Goal: Entertainment & Leisure: Consume media (video, audio)

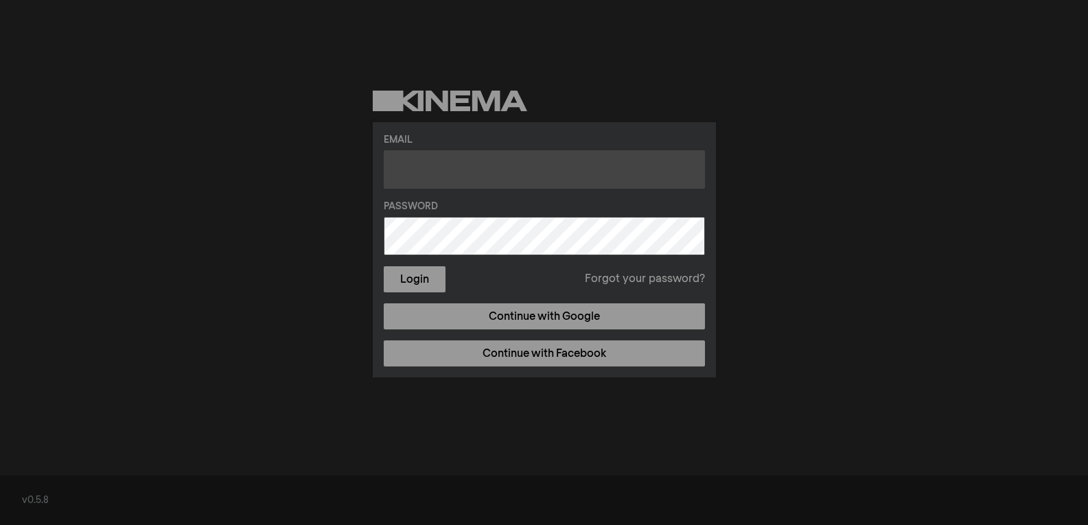
click at [417, 170] on input "text" at bounding box center [544, 169] width 321 height 38
type input "[EMAIL_ADDRESS][DOMAIN_NAME]"
drag, startPoint x: 546, startPoint y: 162, endPoint x: 381, endPoint y: 162, distance: 165.4
click at [381, 162] on div "Email [EMAIL_ADDRESS][DOMAIN_NAME] Password Login Forgot your password? Continu…" at bounding box center [544, 249] width 343 height 255
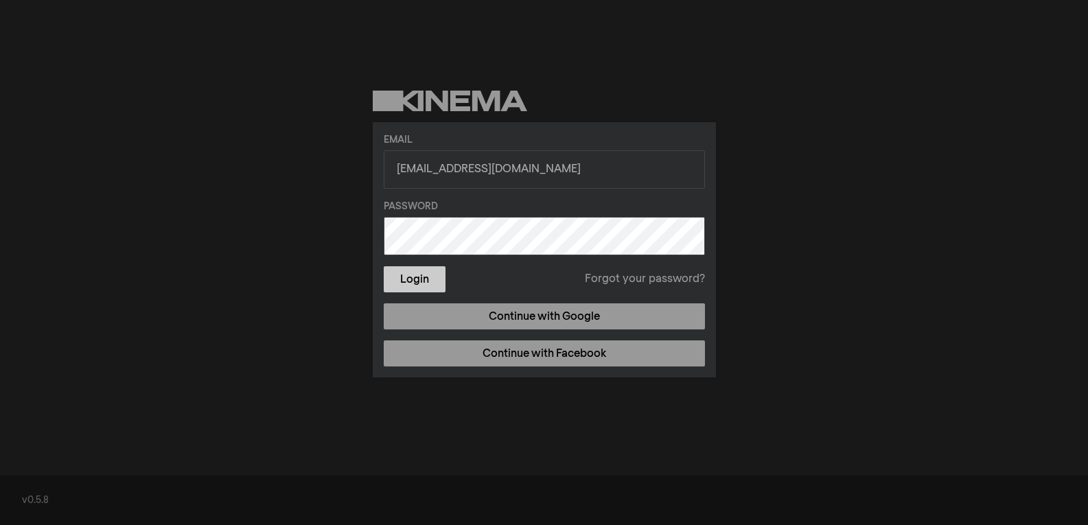
click at [429, 277] on button "Login" at bounding box center [415, 279] width 62 height 26
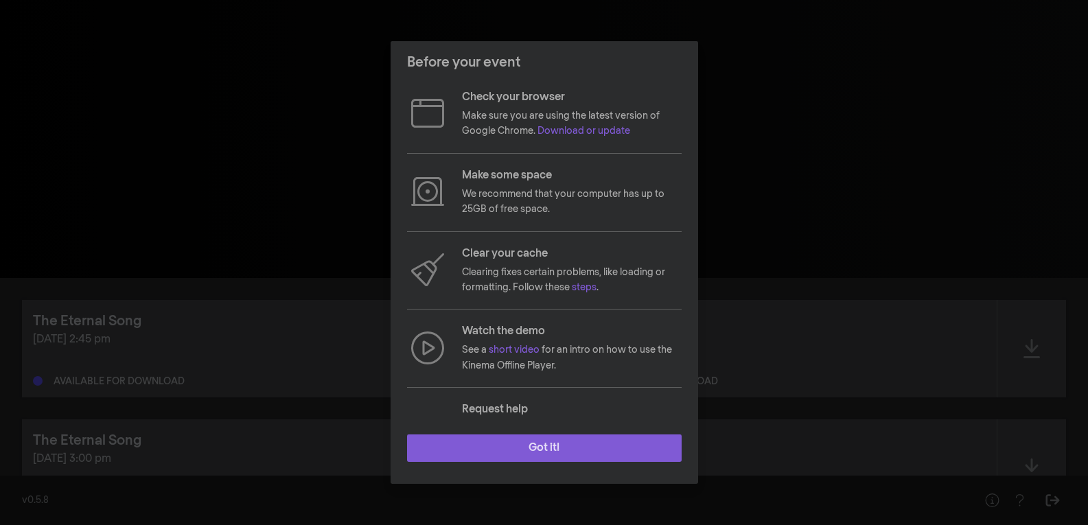
click at [519, 458] on button "Got it!" at bounding box center [544, 447] width 274 height 27
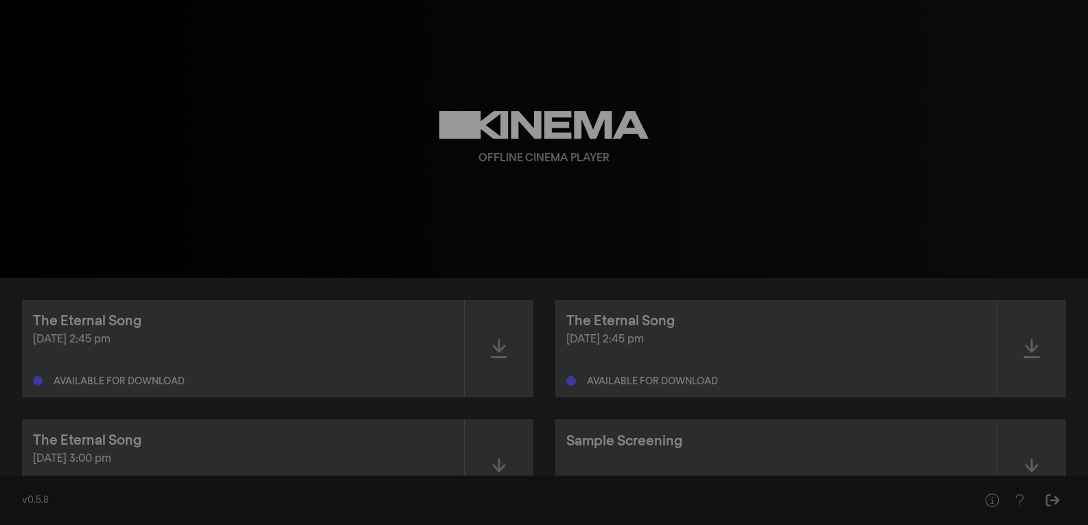
click at [714, 290] on div "The Eternal Song [DATE] 2:45 pm Available for download The Eternal Song [DATE] …" at bounding box center [544, 408] width 1088 height 261
click at [1048, 349] on div at bounding box center [1031, 348] width 69 height 97
drag, startPoint x: 1020, startPoint y: 343, endPoint x: 1036, endPoint y: 344, distance: 15.8
click at [1020, 343] on div at bounding box center [1031, 348] width 69 height 97
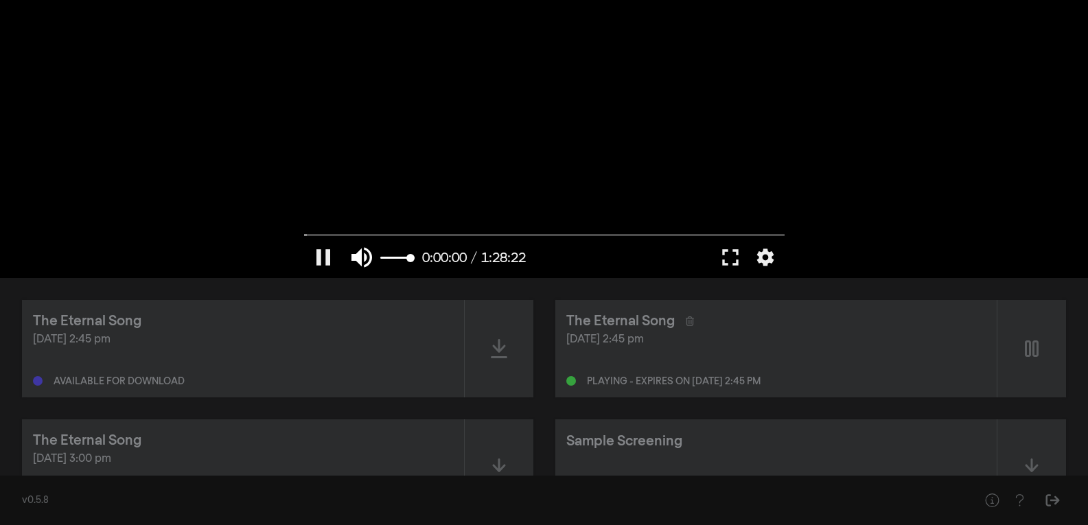
type input "0.394325"
click at [367, 255] on button "volume_up" at bounding box center [361, 257] width 38 height 41
type input "0"
click at [331, 253] on button "pause" at bounding box center [323, 257] width 38 height 41
type input "1.126681"
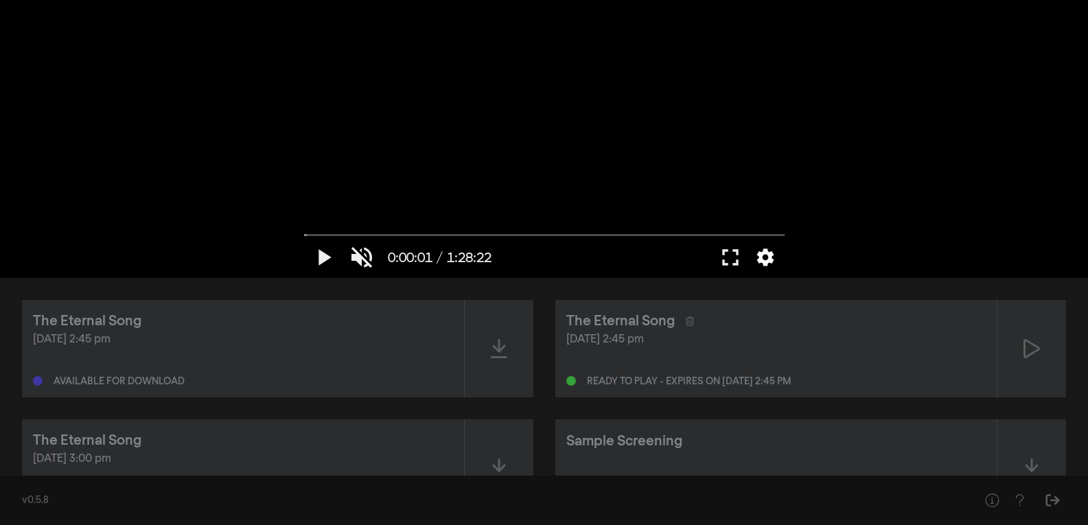
click at [765, 255] on button "settings" at bounding box center [765, 257] width 32 height 41
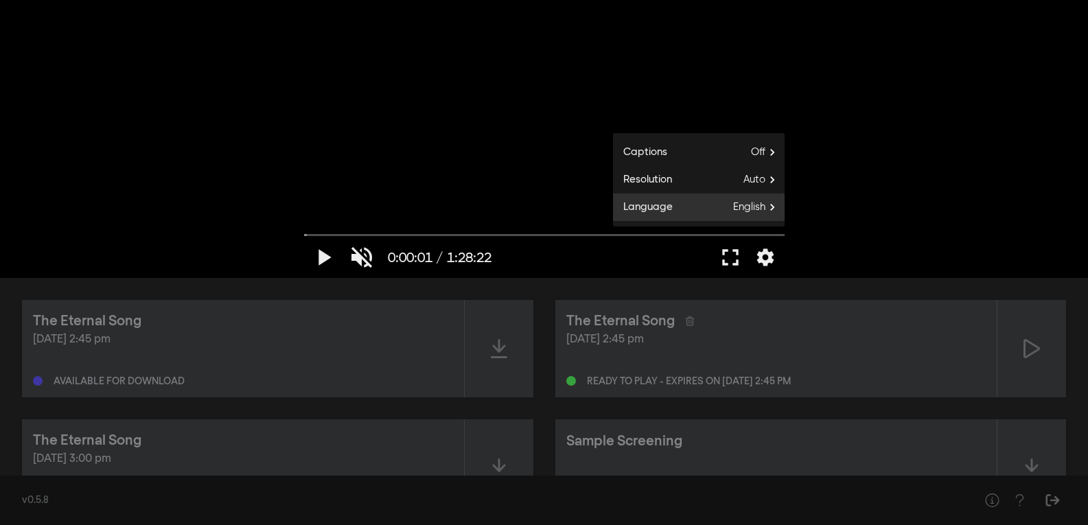
click at [758, 214] on span "English" at bounding box center [758, 207] width 51 height 21
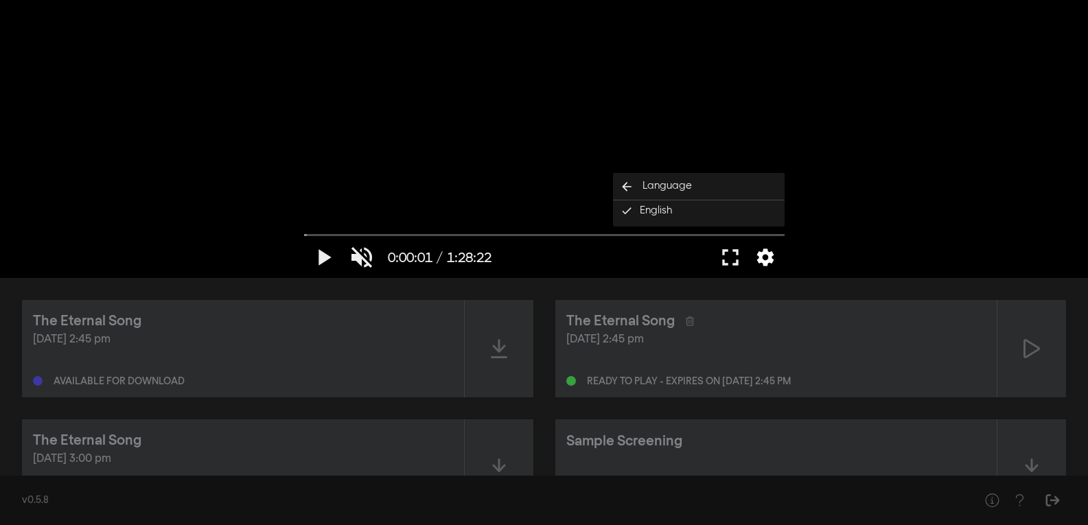
click at [766, 260] on button "settings" at bounding box center [765, 257] width 32 height 41
